Goal: Task Accomplishment & Management: Manage account settings

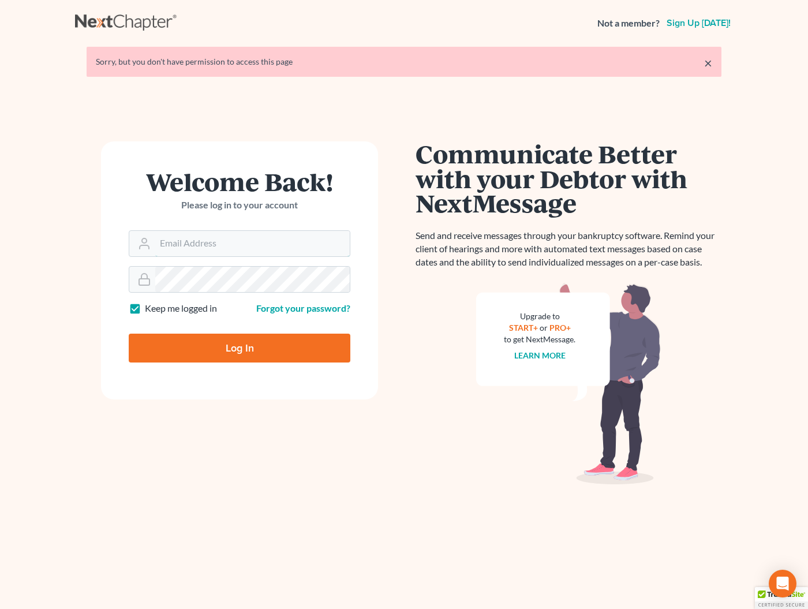
type input "[EMAIL_ADDRESS][DOMAIN_NAME]"
click at [239, 347] on input "Log In" at bounding box center [240, 347] width 222 height 29
type input "Thinking..."
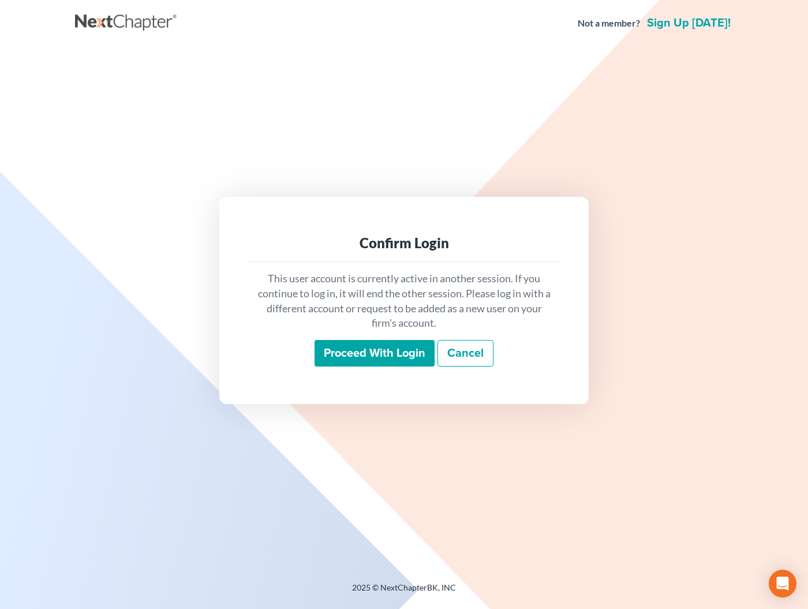
click at [343, 358] on input "Proceed with login" at bounding box center [374, 353] width 120 height 27
